Goal: Information Seeking & Learning: Learn about a topic

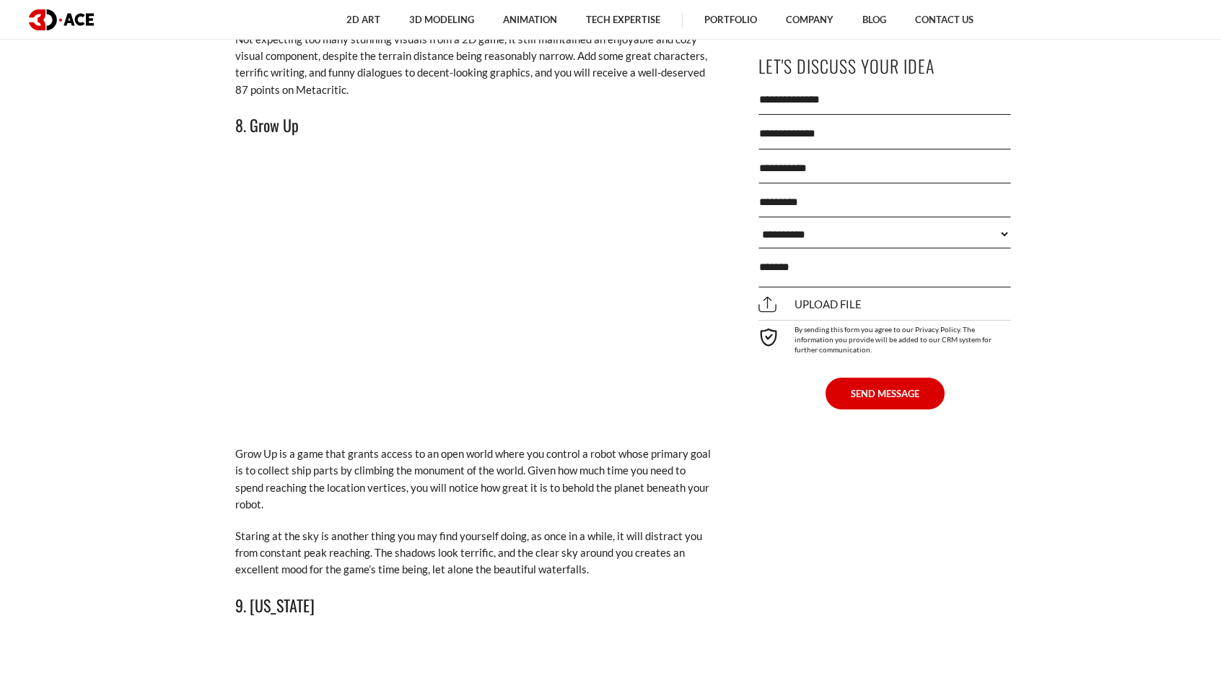
scroll to position [5774, 0]
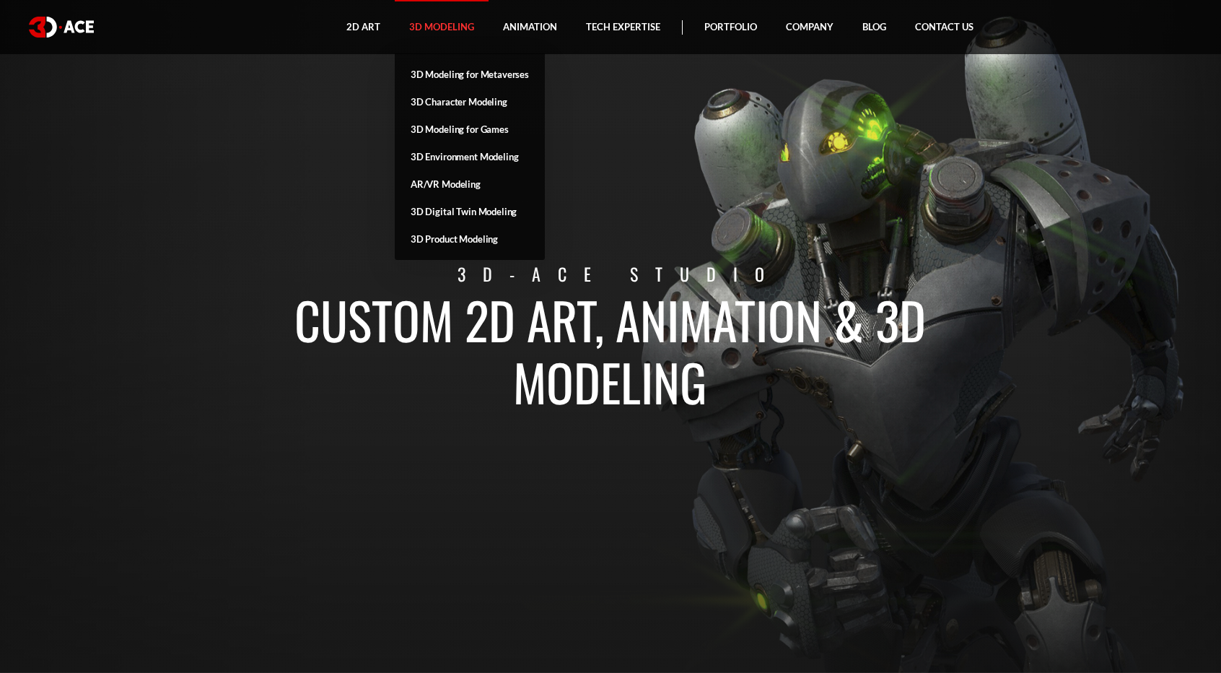
click at [454, 28] on link "3D Modeling" at bounding box center [442, 27] width 94 height 54
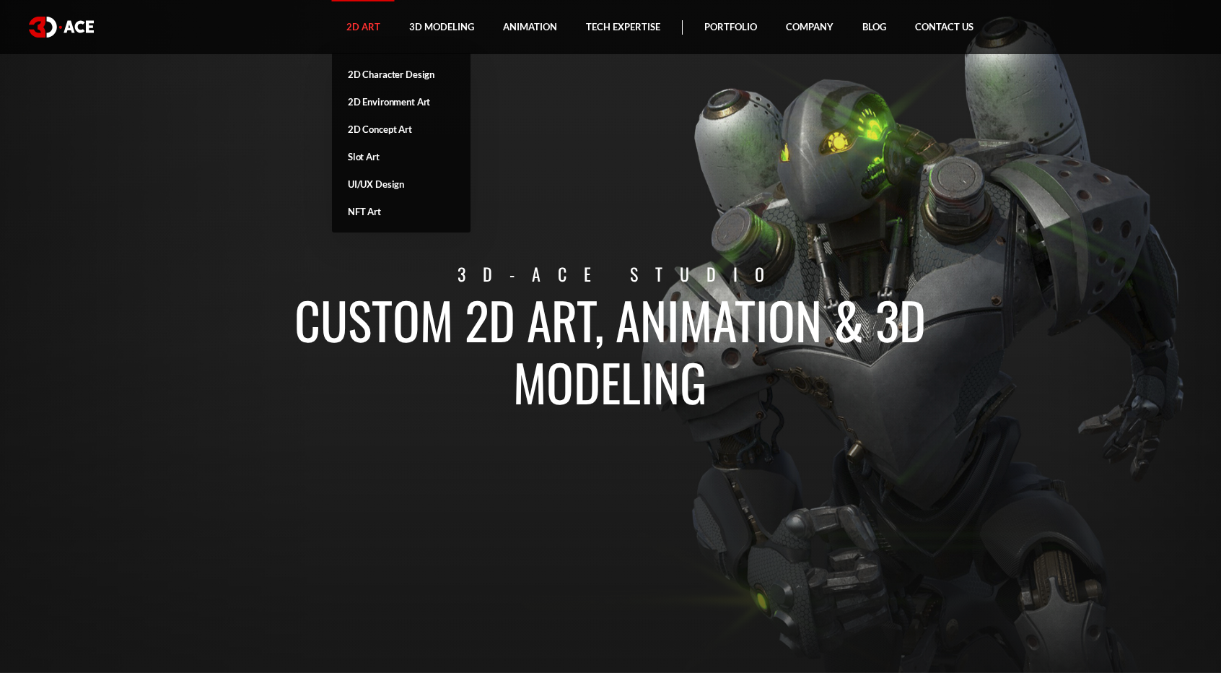
click at [360, 27] on link "2D Art" at bounding box center [363, 27] width 63 height 54
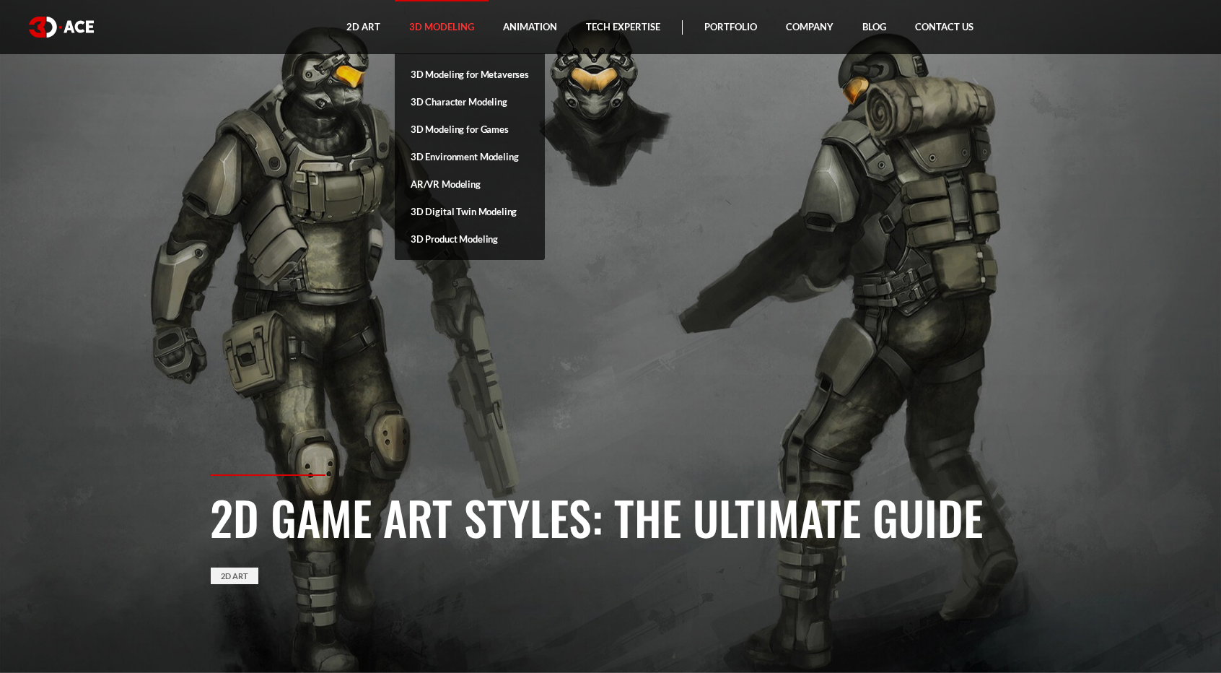
click at [433, 11] on link "3D Modeling" at bounding box center [442, 27] width 94 height 54
click at [437, 23] on link "3D Modeling" at bounding box center [442, 27] width 94 height 54
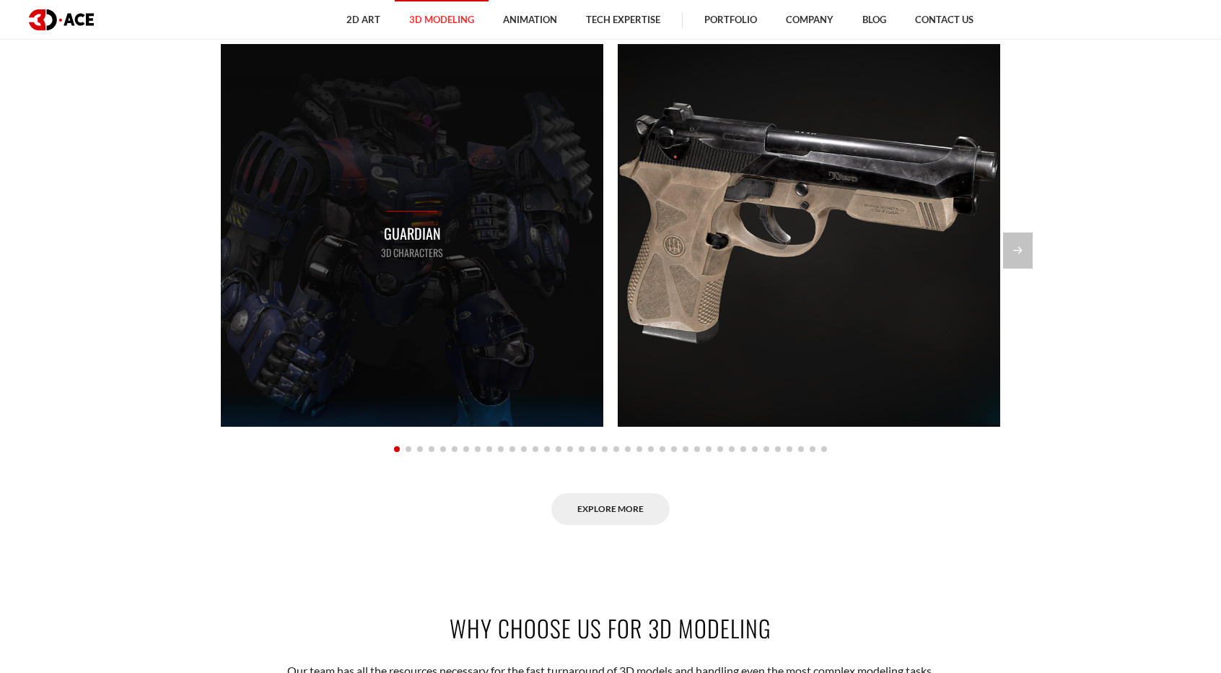
scroll to position [1363, 0]
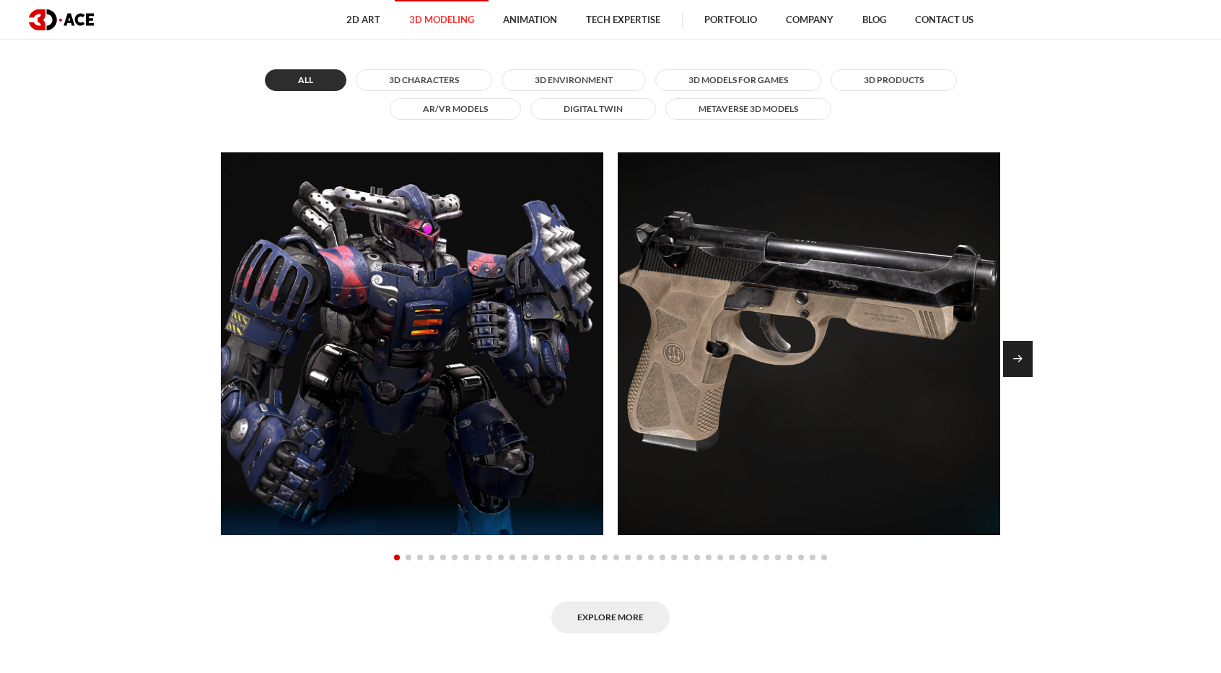
click at [1010, 342] on div "Next slide" at bounding box center [1018, 359] width 30 height 36
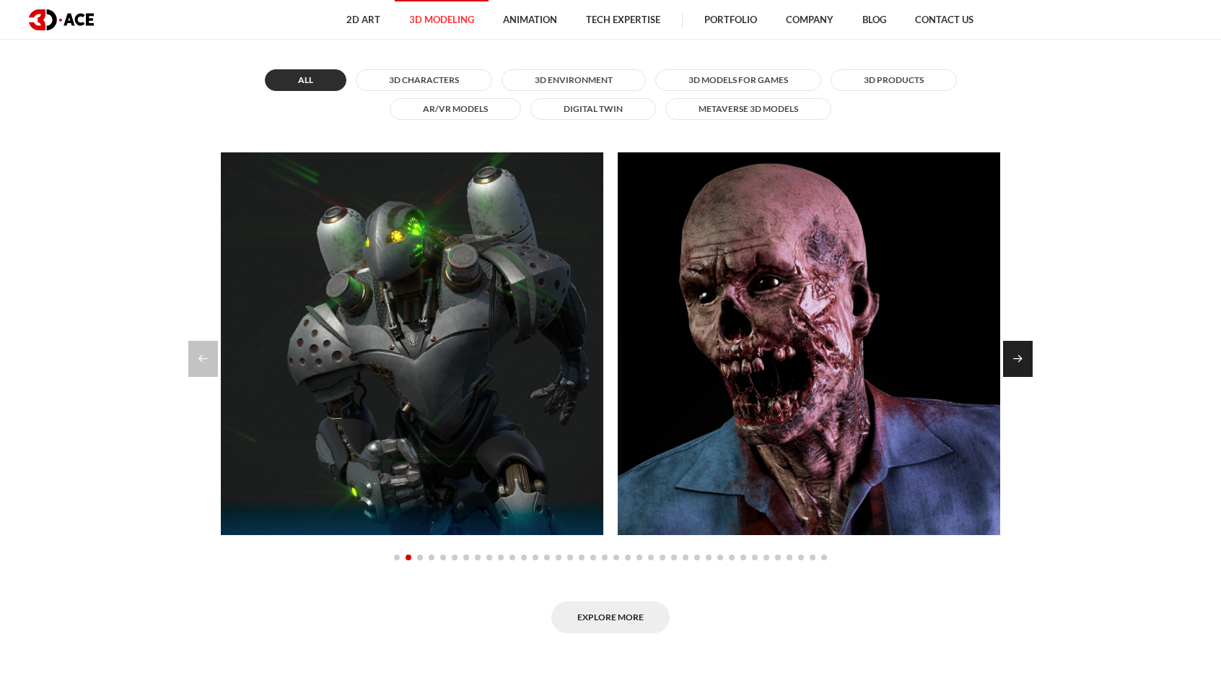
click at [1010, 344] on div "Next slide" at bounding box center [1018, 359] width 30 height 36
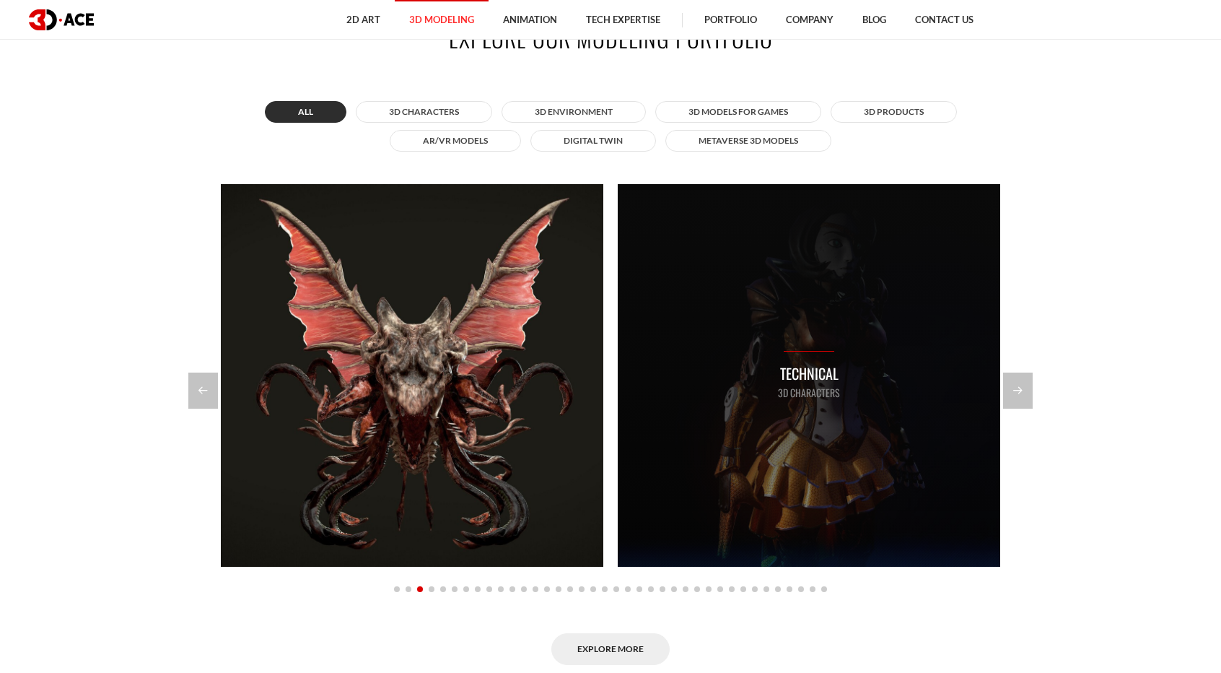
scroll to position [1218, 0]
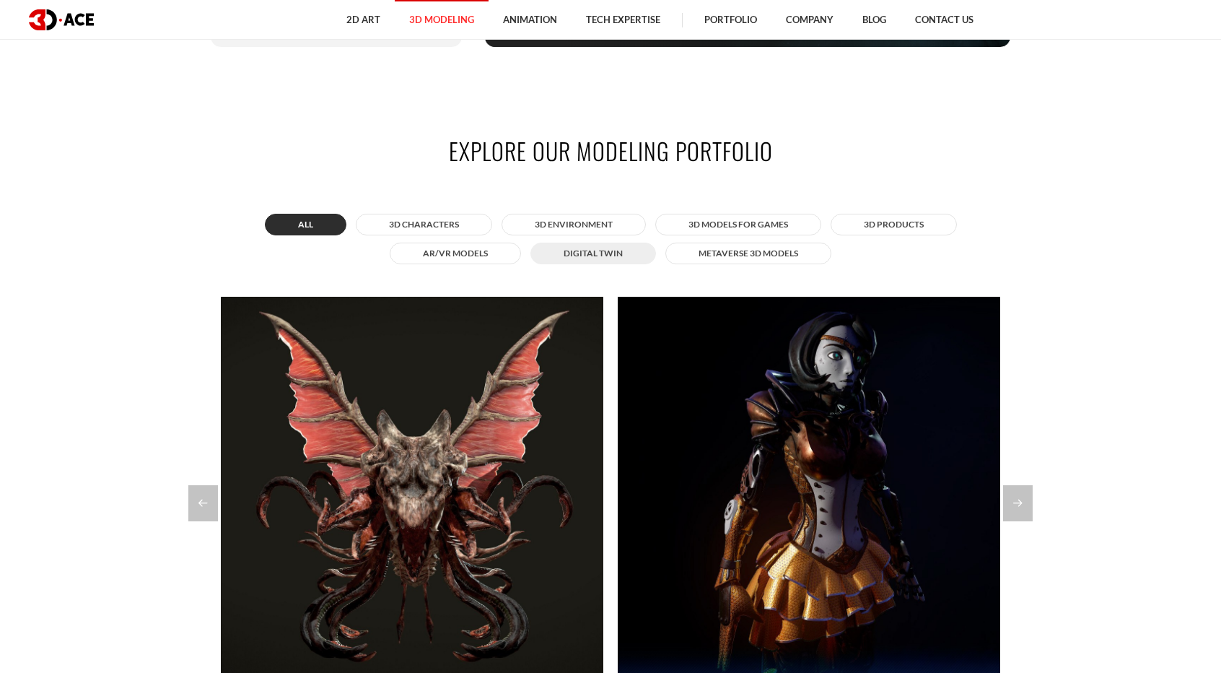
click at [600, 244] on button "Digital twin" at bounding box center [593, 253] width 126 height 22
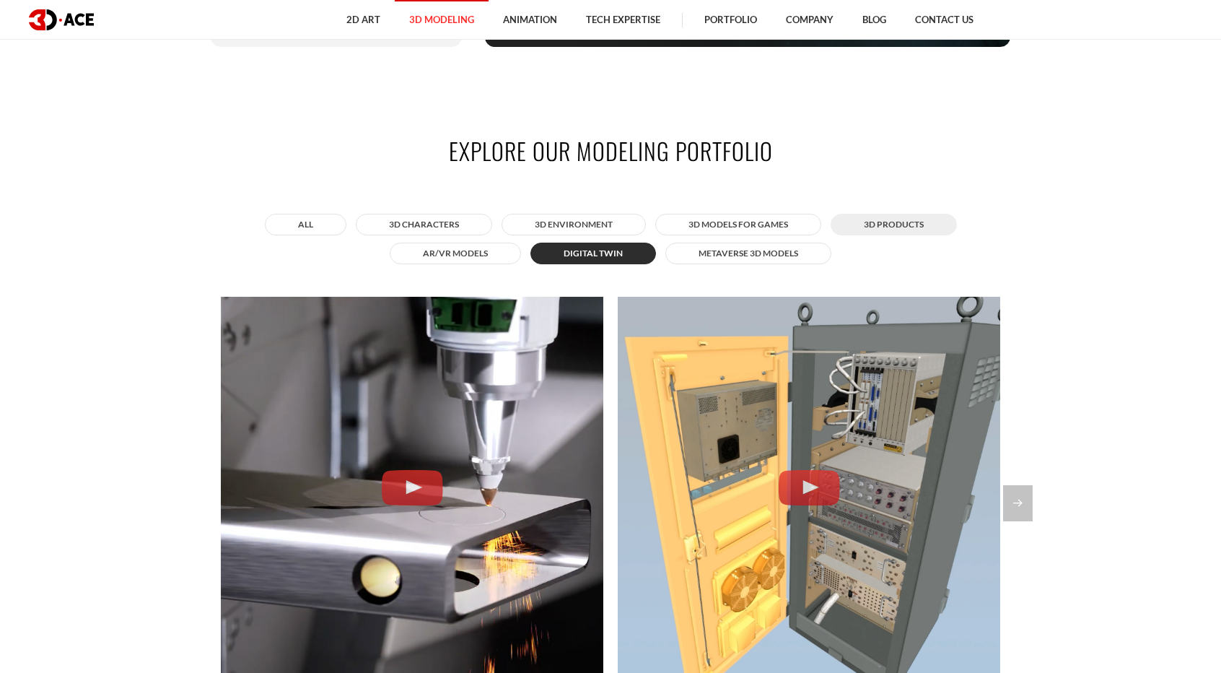
click at [844, 224] on button "3D Products" at bounding box center [894, 225] width 126 height 22
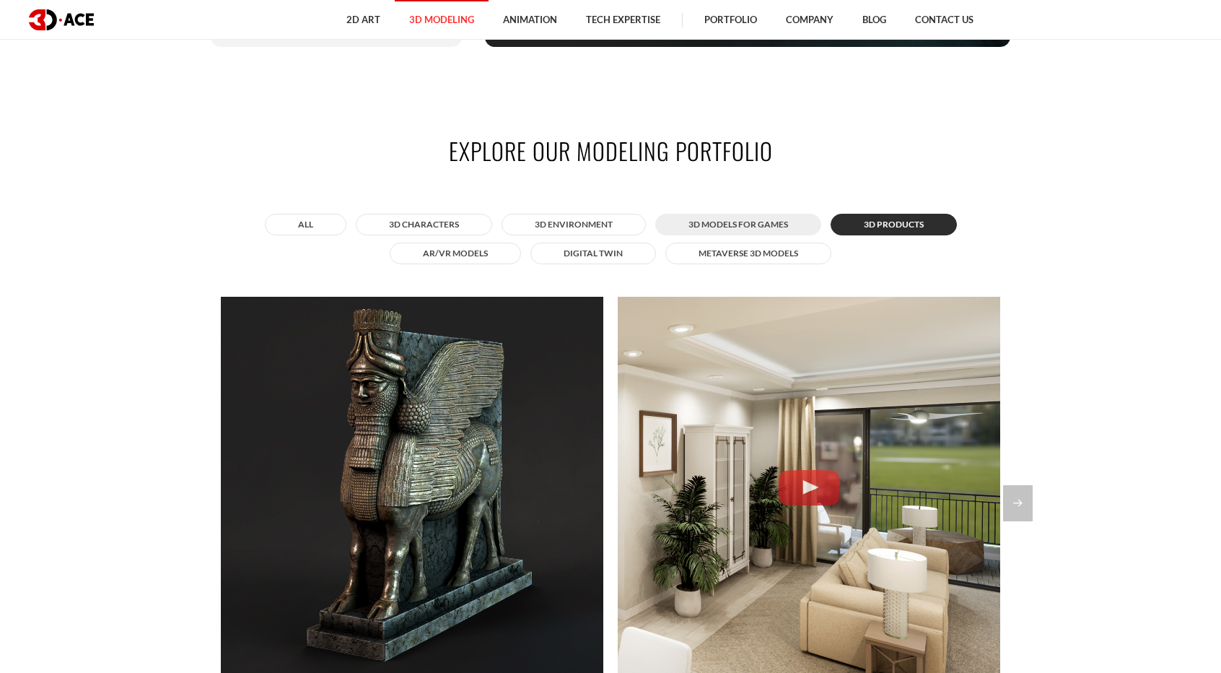
click at [703, 219] on button "3D Models for Games" at bounding box center [738, 225] width 166 height 22
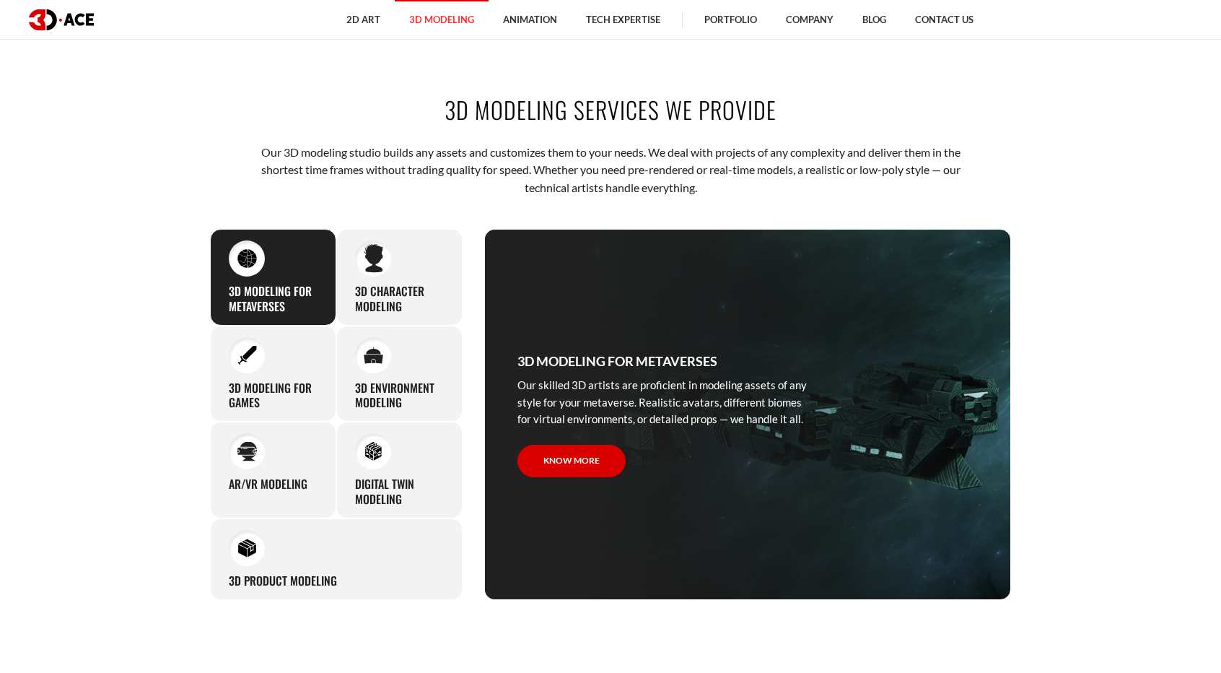
scroll to position [641, 0]
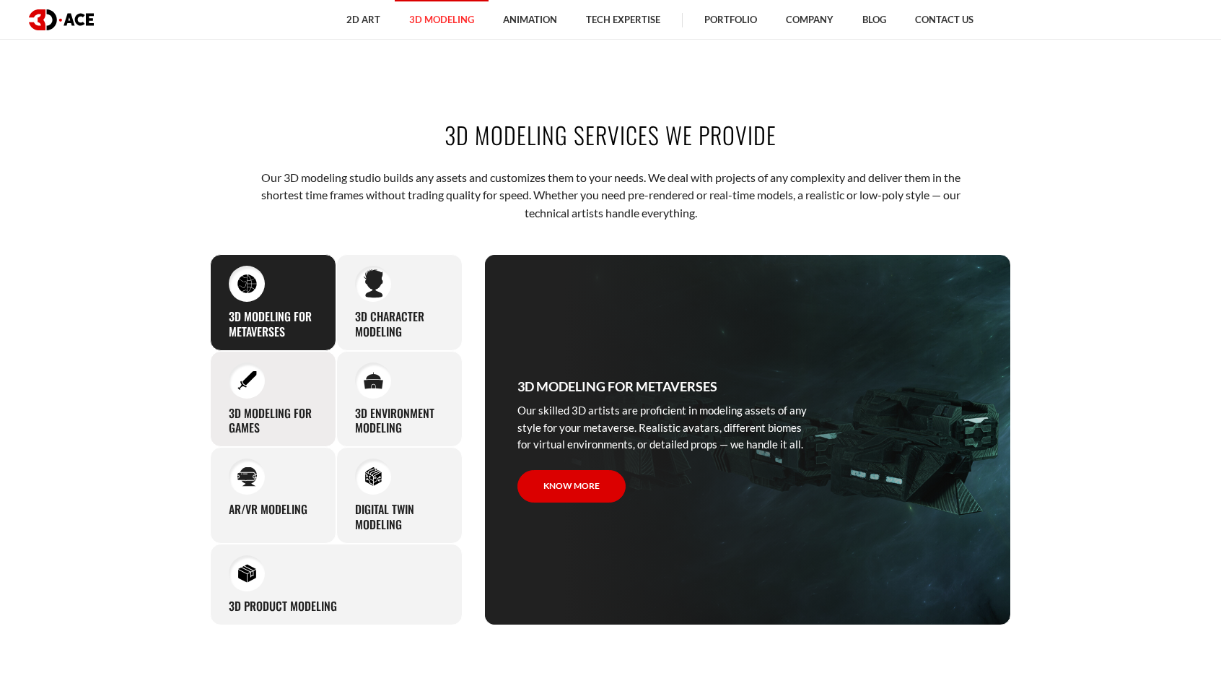
click at [290, 389] on div "3D modeling for games The eye-catching 3D characters, assets, and environments …" at bounding box center [273, 399] width 126 height 97
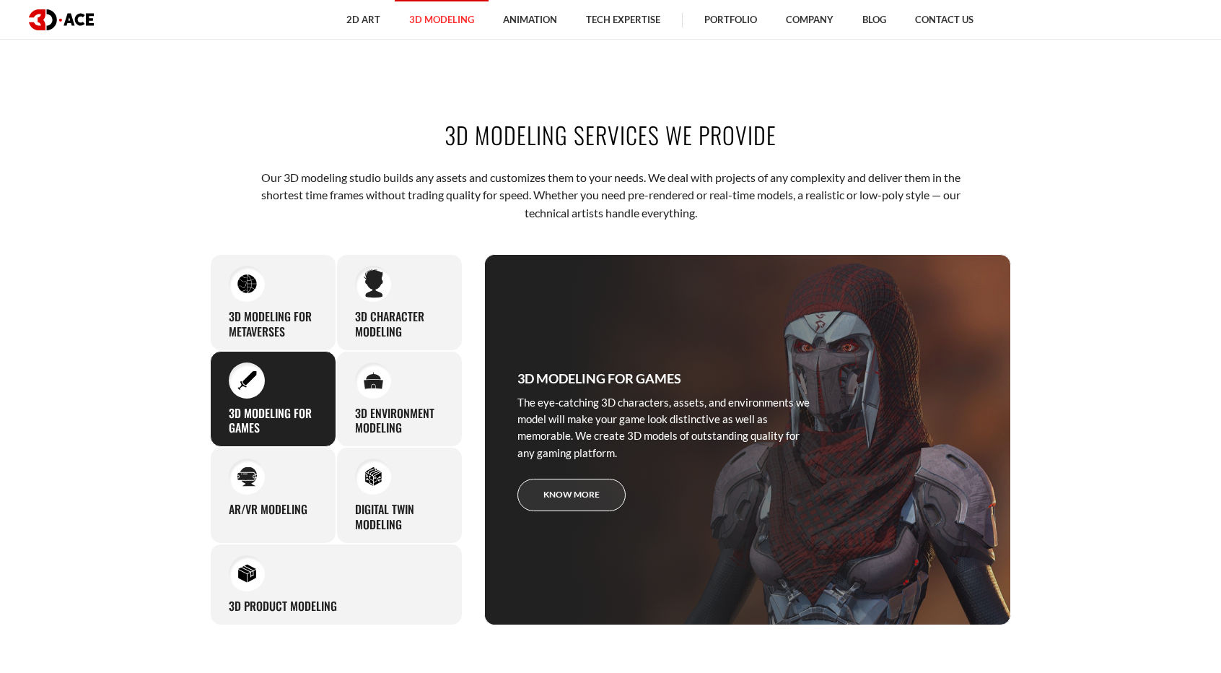
click at [550, 499] on link "Know more" at bounding box center [571, 494] width 108 height 32
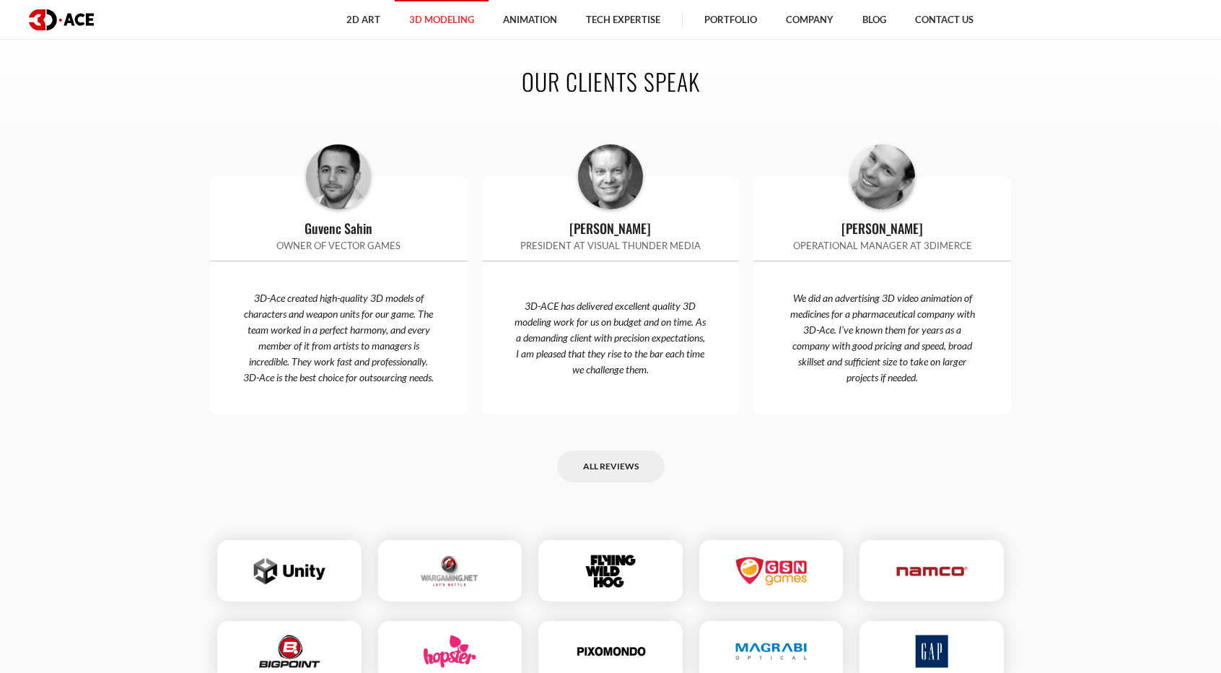
scroll to position [4547, 0]
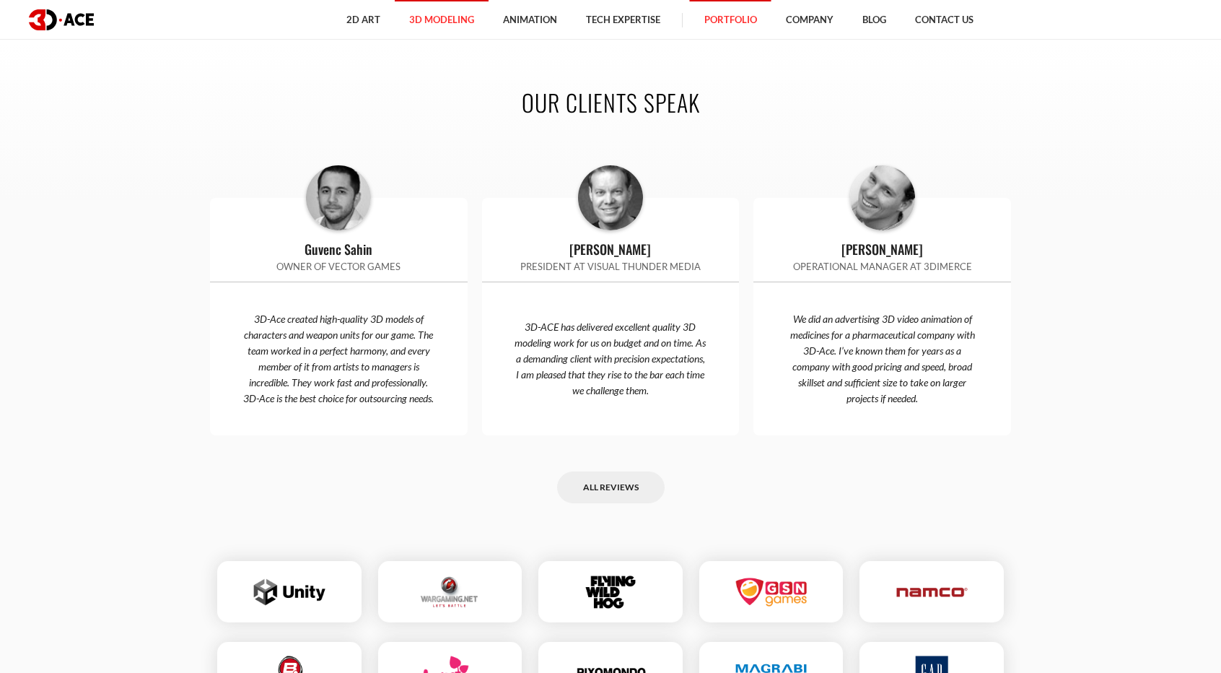
click at [759, 17] on link "Portfolio" at bounding box center [731, 20] width 82 height 40
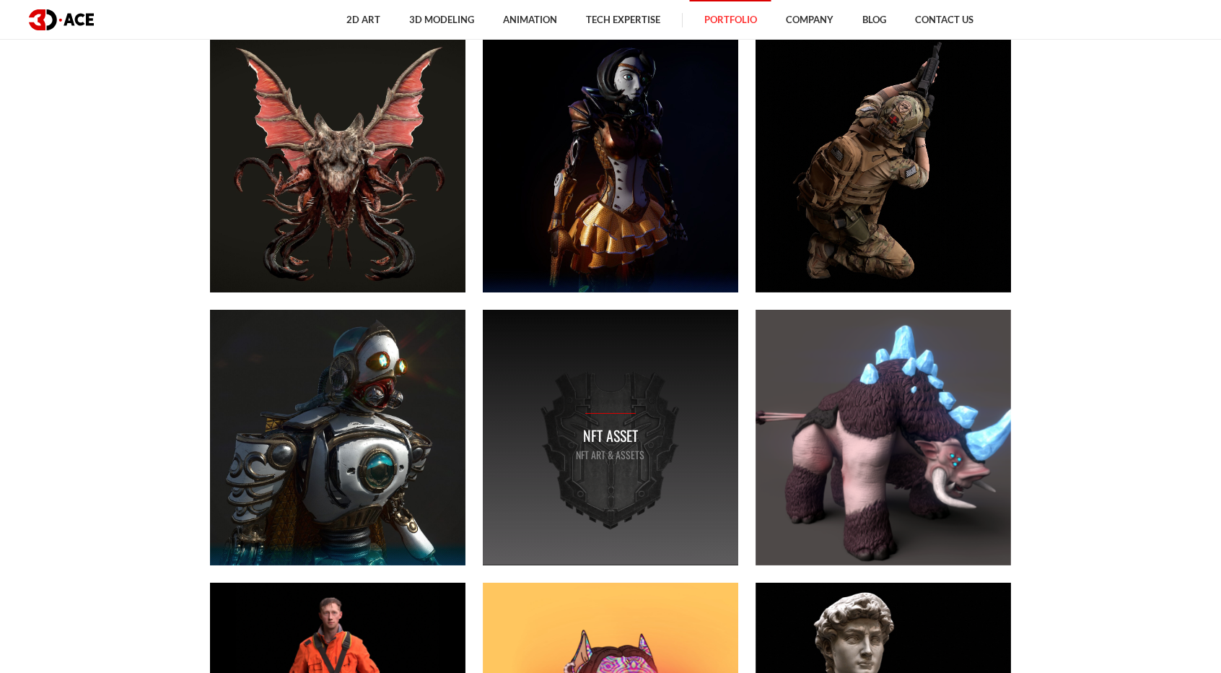
scroll to position [1443, 0]
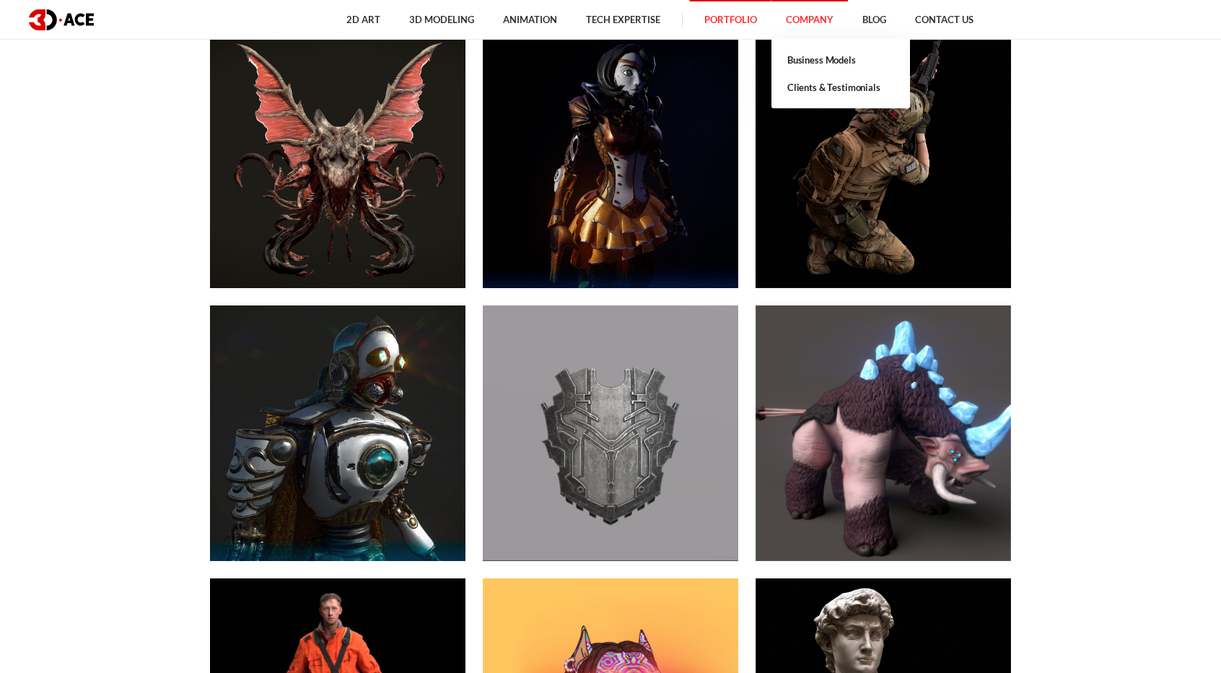
click at [801, 21] on link "Company" at bounding box center [810, 20] width 77 height 40
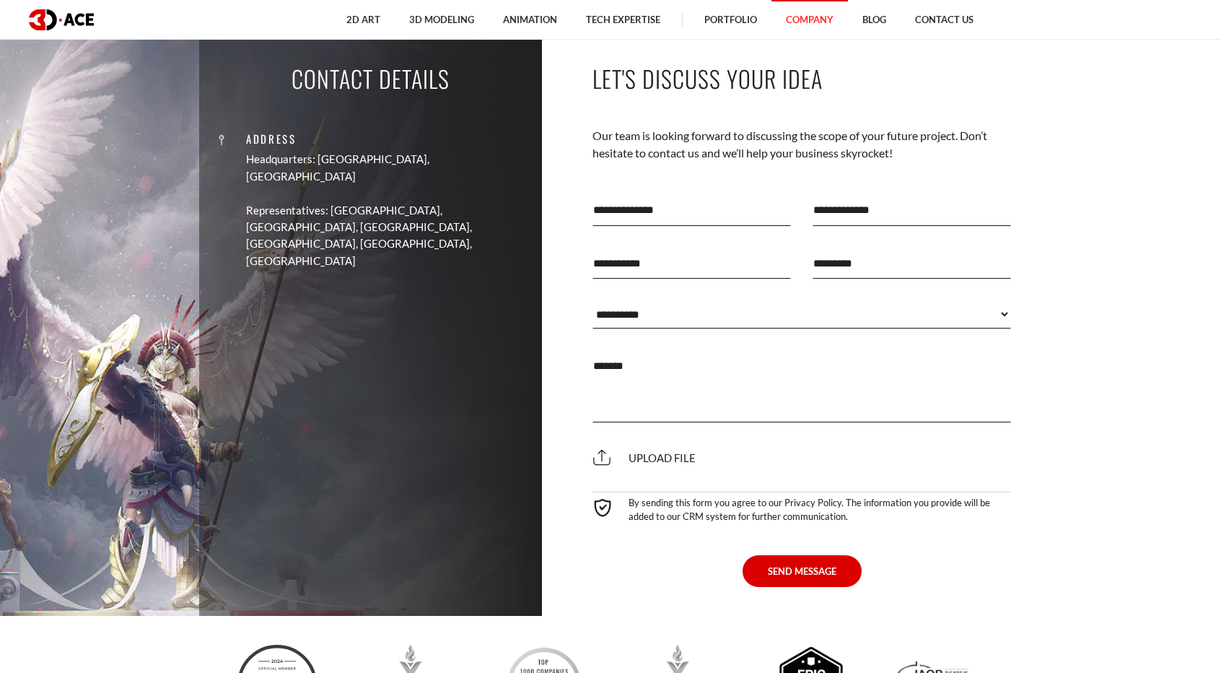
scroll to position [3176, 0]
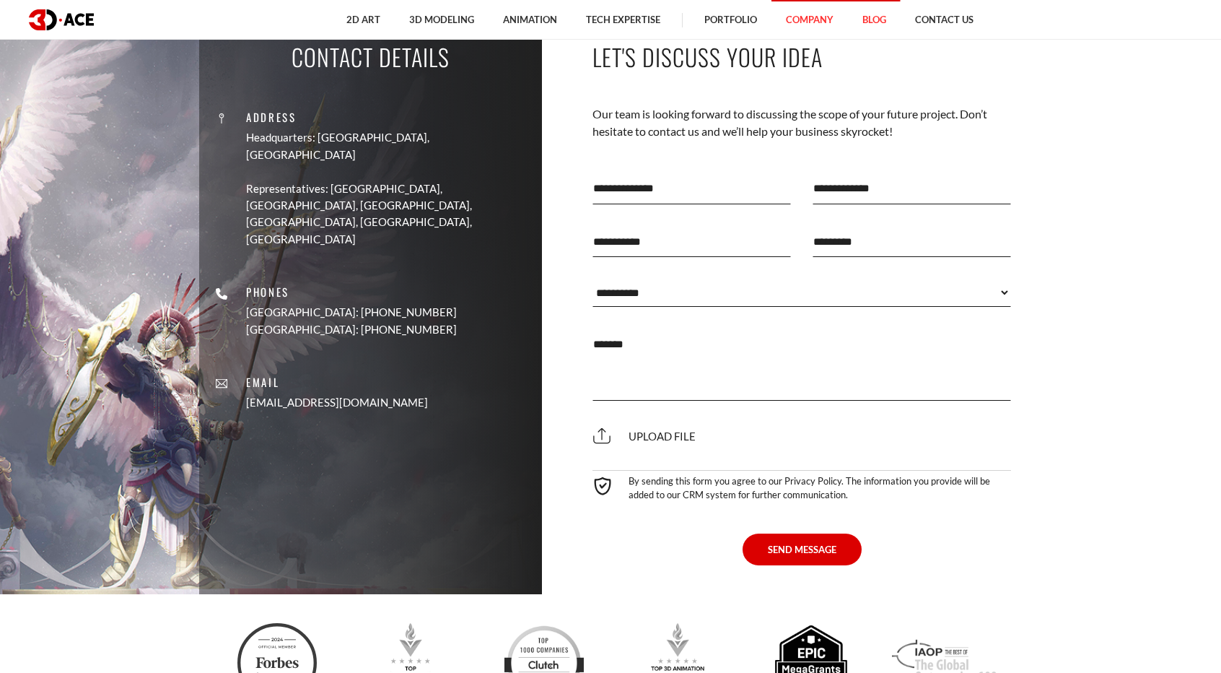
click at [870, 15] on link "Blog" at bounding box center [874, 20] width 53 height 40
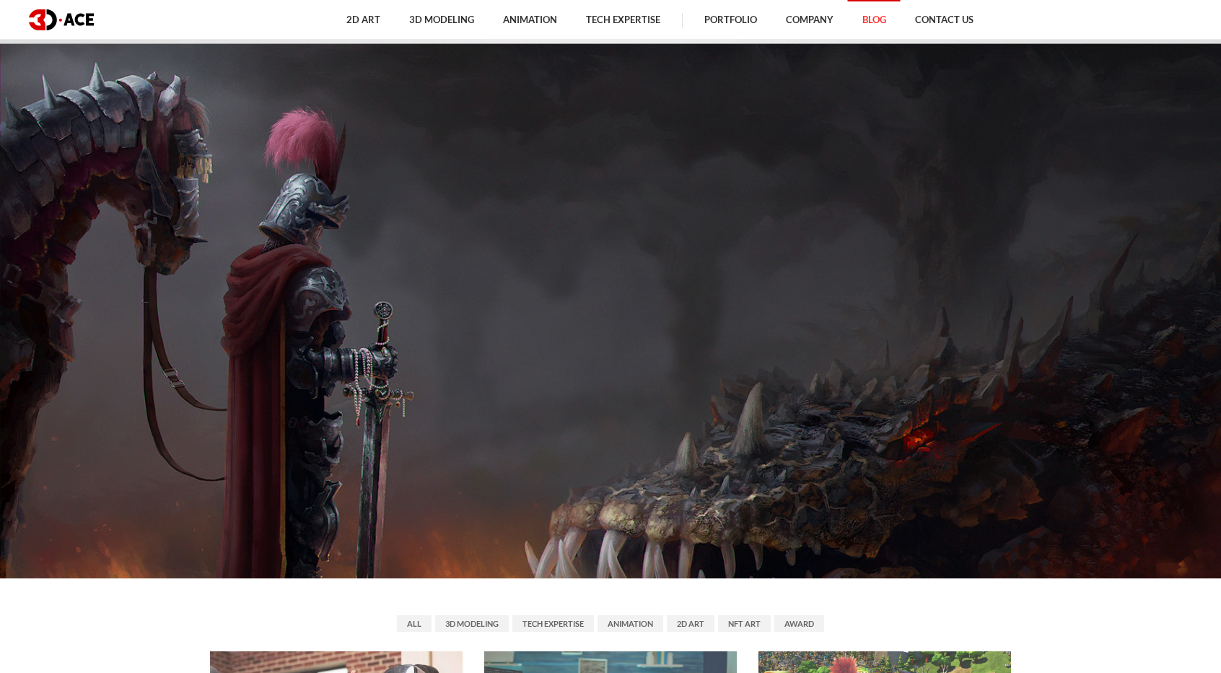
scroll to position [505, 0]
